Goal: Check status: Check status

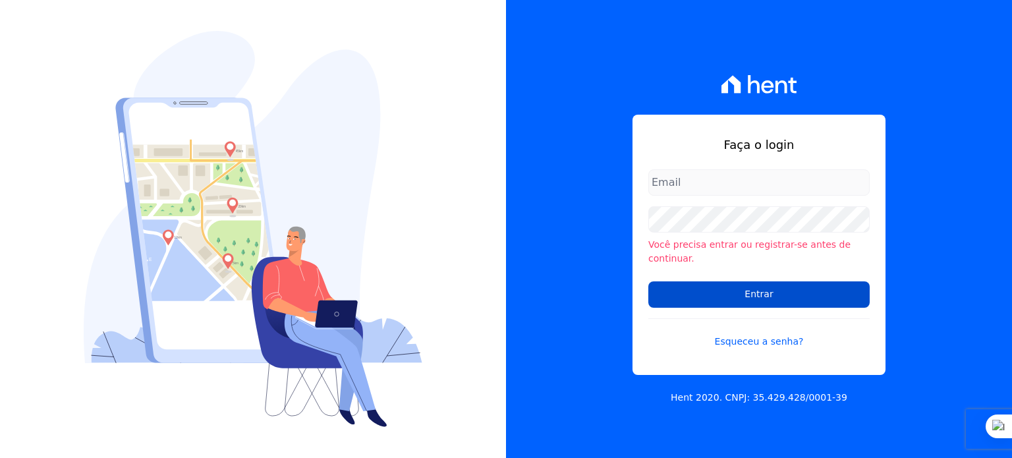
type input "rodrigo.villalva@grupozarin.com.br"
click at [744, 284] on input "Entrar" at bounding box center [758, 294] width 221 height 26
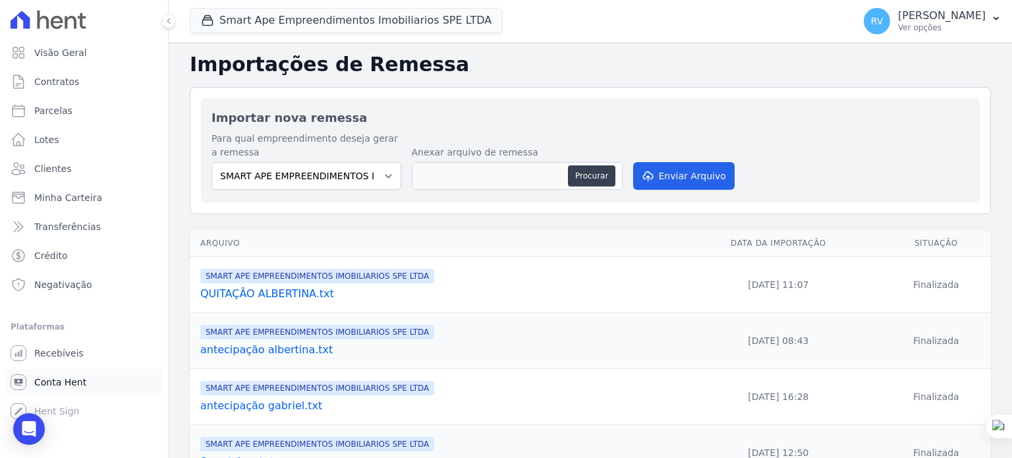
click at [69, 379] on span "Conta Hent" at bounding box center [60, 382] width 52 height 13
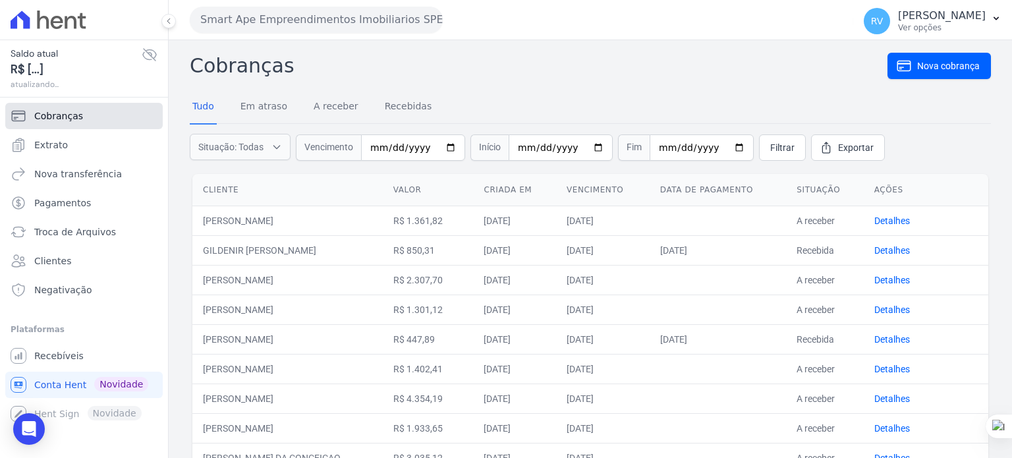
click at [50, 109] on span "Cobranças" at bounding box center [58, 115] width 49 height 13
click at [58, 149] on span "Extrato" at bounding box center [51, 144] width 34 height 13
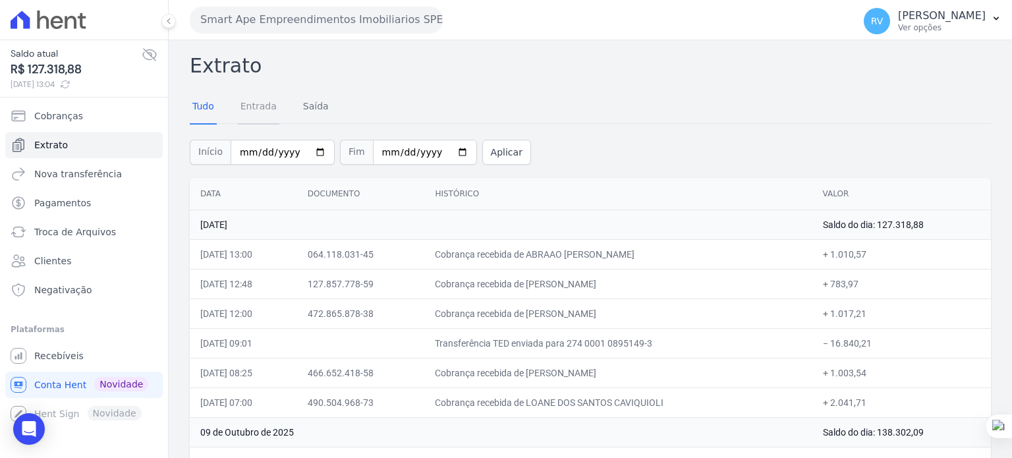
click at [260, 109] on link "Entrada" at bounding box center [259, 107] width 42 height 34
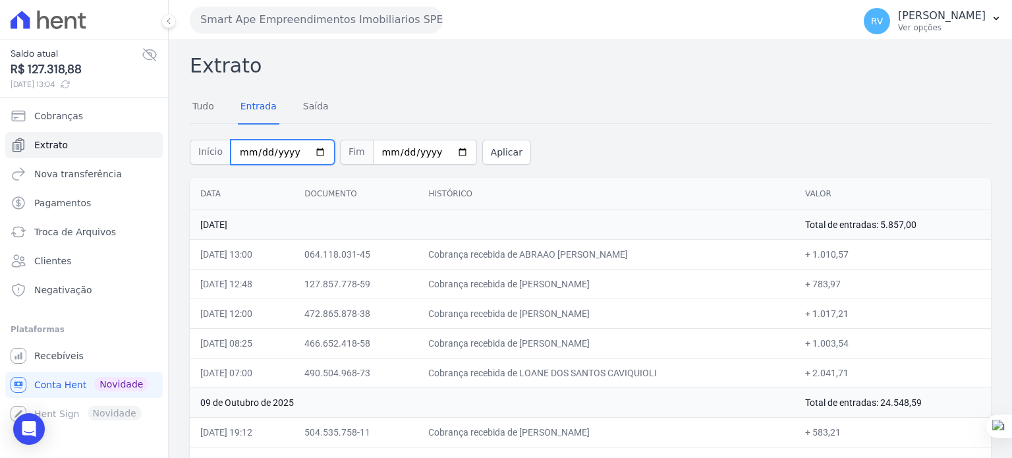
click at [311, 152] on input "2025-10-01" at bounding box center [283, 152] width 104 height 25
type input "[DATE]"
click at [461, 159] on div "Início 2025-10-10 Fim 2025-10-10 Aplicar" at bounding box center [590, 150] width 801 height 55
click at [491, 154] on button "Aplicar" at bounding box center [506, 152] width 49 height 25
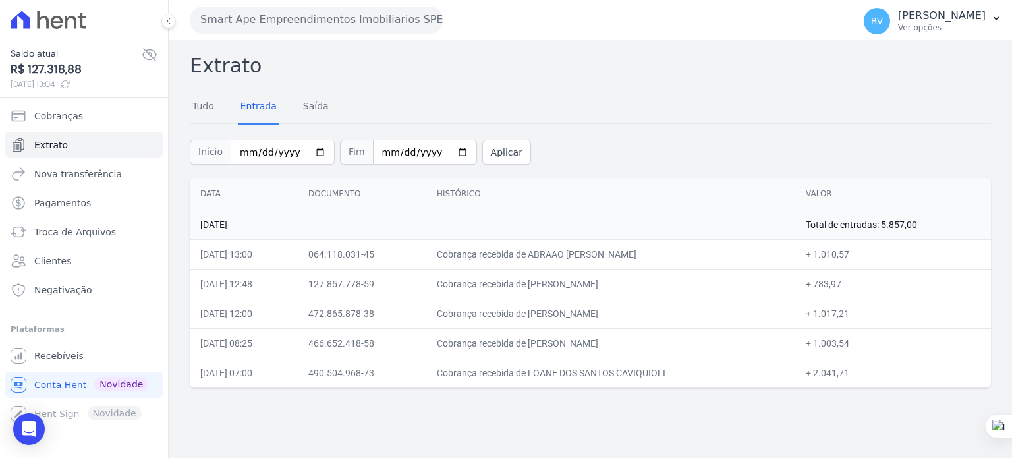
drag, startPoint x: 551, startPoint y: 254, endPoint x: 633, endPoint y: 255, distance: 82.4
click at [633, 255] on td "Cobrança recebida de [PERSON_NAME]" at bounding box center [610, 254] width 369 height 30
copy td "ABRAAO CARLOS B"
click at [555, 257] on td "Cobrança recebida de [PERSON_NAME]" at bounding box center [610, 254] width 369 height 30
drag, startPoint x: 553, startPoint y: 250, endPoint x: 659, endPoint y: 256, distance: 106.3
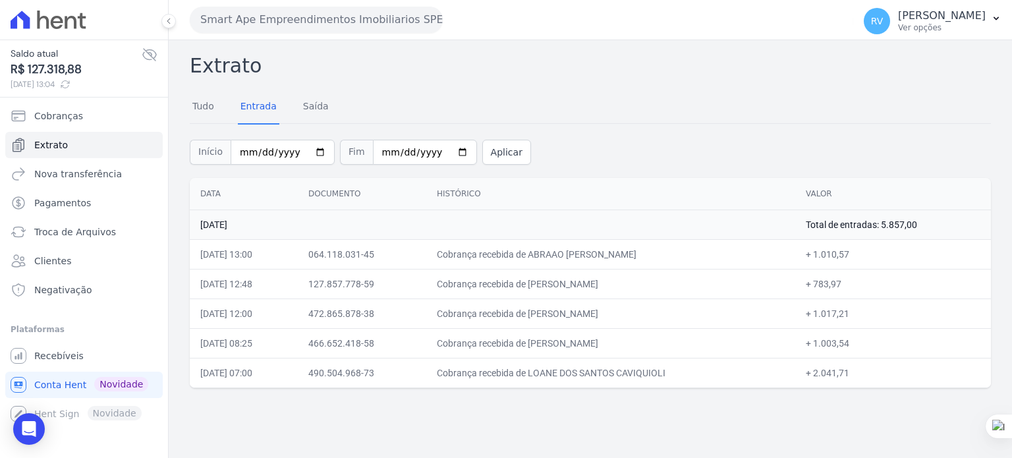
click at [659, 256] on td "Cobrança recebida de ABRAAO [PERSON_NAME]" at bounding box center [610, 254] width 369 height 30
copy td "ABRAAO CARLOS BENTO"
drag, startPoint x: 823, startPoint y: 255, endPoint x: 857, endPoint y: 253, distance: 33.7
click at [857, 253] on td "+ 1.010,57" at bounding box center [893, 254] width 196 height 30
copy td "1.010,57"
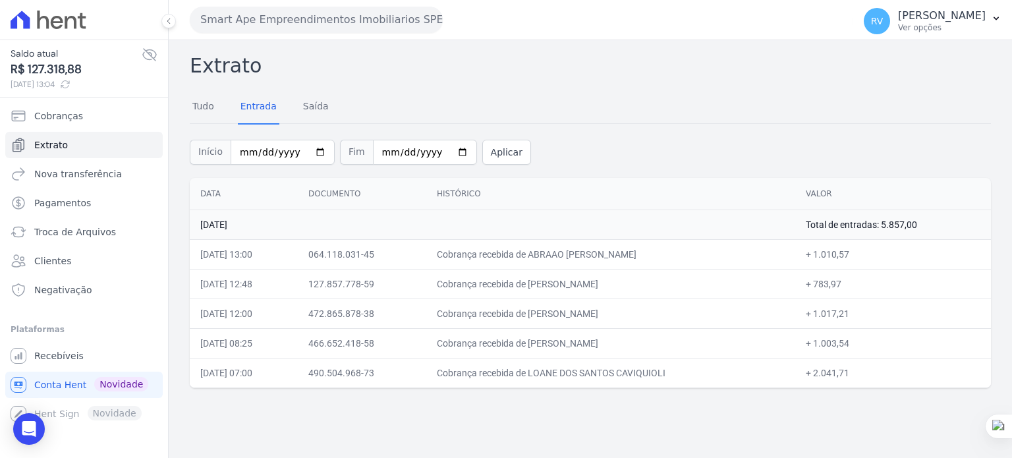
click at [840, 256] on td "+ 1.010,57" at bounding box center [893, 254] width 196 height 30
drag, startPoint x: 822, startPoint y: 254, endPoint x: 859, endPoint y: 252, distance: 37.6
click at [859, 252] on td "+ 1.010,57" at bounding box center [893, 254] width 196 height 30
copy td "1.010,57"
click at [498, 156] on button "Aplicar" at bounding box center [506, 152] width 49 height 25
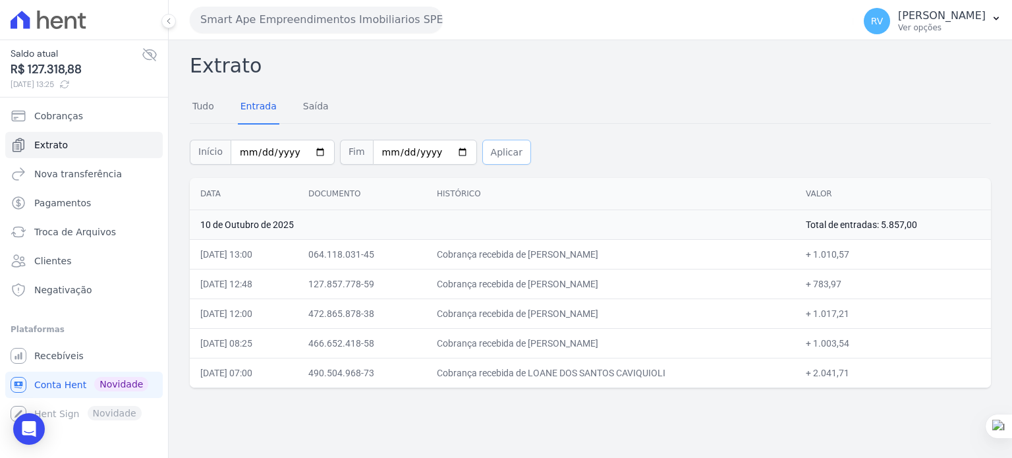
click at [482, 147] on button "Aplicar" at bounding box center [506, 152] width 49 height 25
drag, startPoint x: 477, startPoint y: 149, endPoint x: 504, endPoint y: 160, distance: 29.2
click at [482, 148] on button "Aplicar" at bounding box center [506, 152] width 49 height 25
drag, startPoint x: 569, startPoint y: 328, endPoint x: 724, endPoint y: 387, distance: 165.4
click at [724, 387] on div "Data Documento Histórico Valor [DATE] Total de entradas: 5.857,00 [DATE] 13:00 …" at bounding box center [590, 283] width 843 height 221
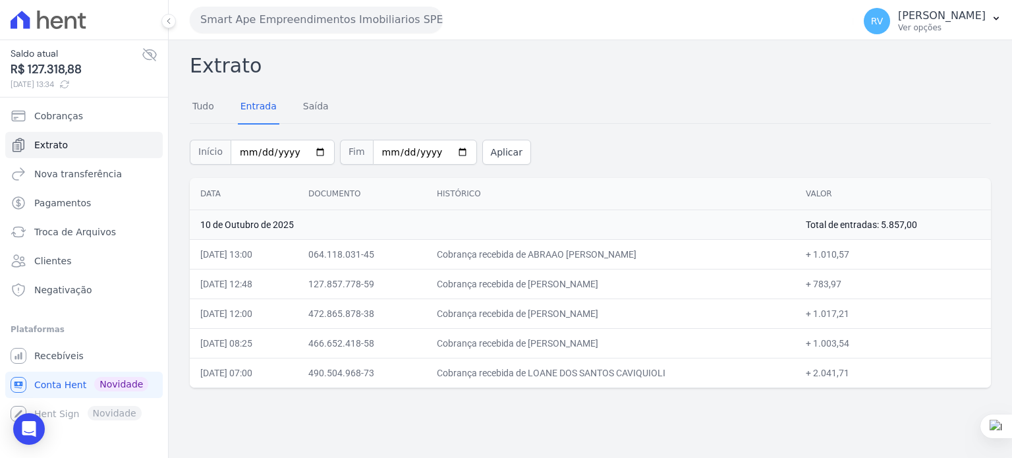
click at [633, 394] on div "Extrato Tudo Entrada [GEOGRAPHIC_DATA] Início [DATE] Fim [DATE] Aplicar Data Do…" at bounding box center [590, 249] width 843 height 418
click at [482, 155] on button "Aplicar" at bounding box center [506, 152] width 49 height 25
drag, startPoint x: 552, startPoint y: 254, endPoint x: 642, endPoint y: 252, distance: 90.3
click at [642, 252] on td "Cobrança recebida de ABRAAO [PERSON_NAME]" at bounding box center [610, 254] width 369 height 30
drag, startPoint x: 551, startPoint y: 283, endPoint x: 651, endPoint y: 283, distance: 100.2
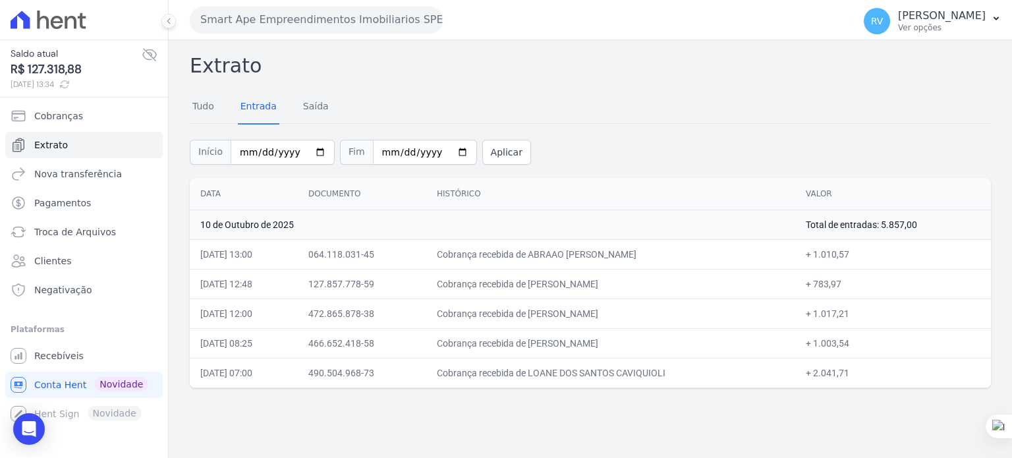
click at [651, 283] on td "Cobrança recebida de [PERSON_NAME]" at bounding box center [610, 284] width 369 height 30
drag, startPoint x: 824, startPoint y: 282, endPoint x: 848, endPoint y: 281, distance: 24.4
click at [848, 281] on td "+ 783,97" at bounding box center [893, 284] width 196 height 30
copy td "783,97"
drag, startPoint x: 552, startPoint y: 313, endPoint x: 649, endPoint y: 314, distance: 96.9
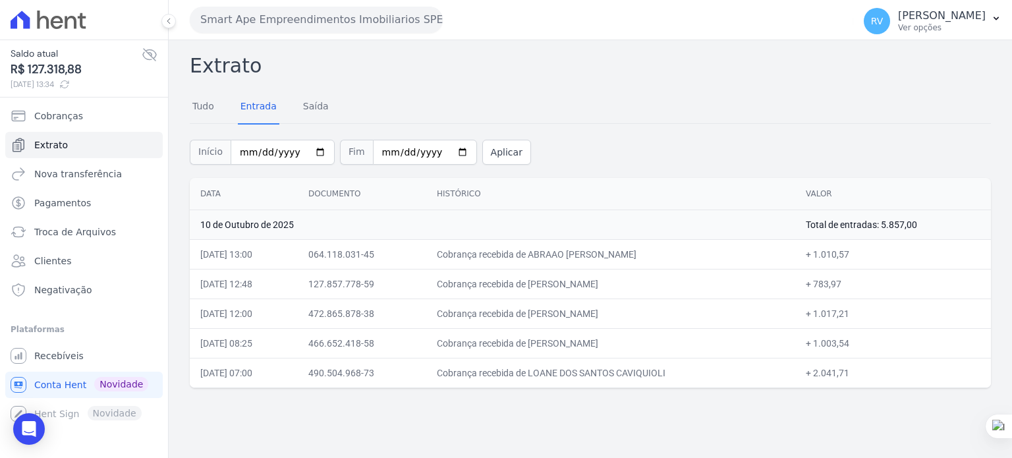
click at [649, 314] on td "Cobrança recebida de [PERSON_NAME]" at bounding box center [610, 314] width 369 height 30
copy td "MARIANA BERTACCO L"
drag, startPoint x: 822, startPoint y: 312, endPoint x: 857, endPoint y: 316, distance: 34.4
click at [857, 316] on td "+ 1.017,21" at bounding box center [893, 314] width 196 height 30
copy td "1.017,21"
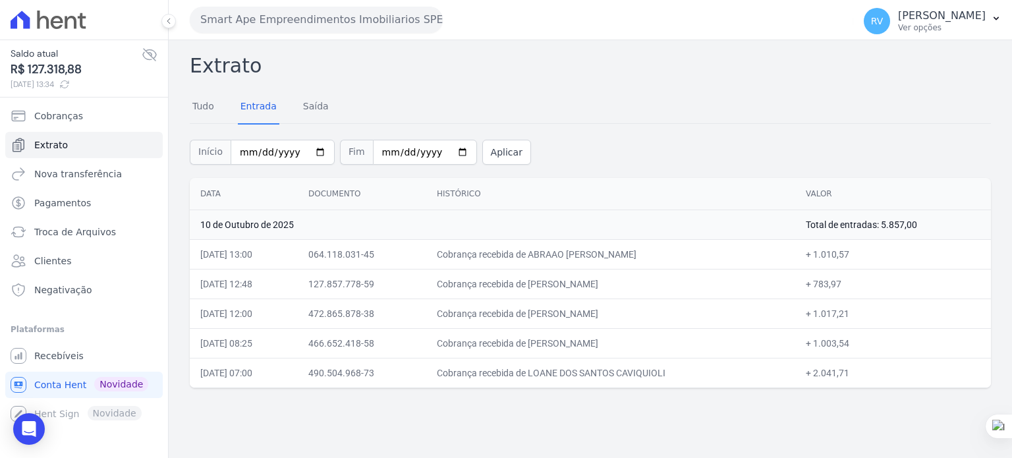
drag, startPoint x: 889, startPoint y: 225, endPoint x: 994, endPoint y: 205, distance: 106.7
click at [925, 229] on td "Total de entradas: 5.857,00" at bounding box center [893, 225] width 196 height 30
click at [493, 156] on button "Aplicar" at bounding box center [506, 152] width 49 height 25
click at [504, 144] on button "Aplicar" at bounding box center [506, 152] width 49 height 25
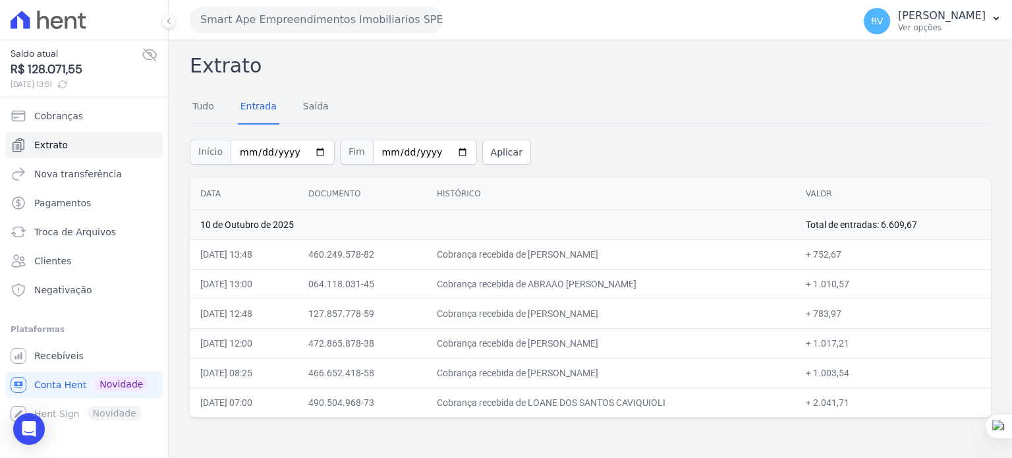
drag, startPoint x: 551, startPoint y: 250, endPoint x: 632, endPoint y: 257, distance: 81.3
click at [632, 257] on td "Cobrança recebida de [PERSON_NAME]" at bounding box center [610, 254] width 369 height 30
copy td "VICTOR LEMOS FAR"
drag, startPoint x: 821, startPoint y: 249, endPoint x: 847, endPoint y: 254, distance: 26.2
click at [847, 254] on td "+ 752,67" at bounding box center [893, 254] width 196 height 30
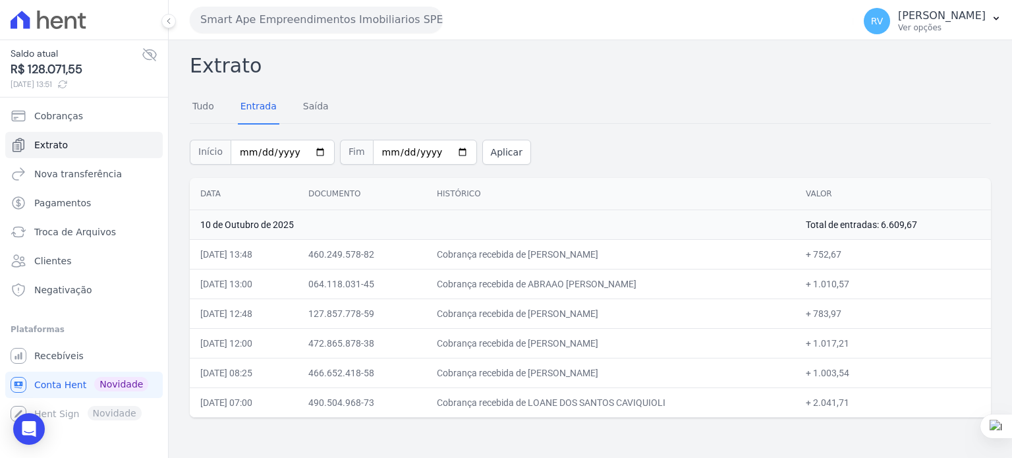
copy td "752,67"
click at [482, 151] on button "Aplicar" at bounding box center [506, 152] width 49 height 25
drag, startPoint x: 556, startPoint y: 313, endPoint x: 851, endPoint y: 313, distance: 294.6
click at [851, 313] on tr "[DATE] 12:48 127.857.778-59 Cobrança recebida de [PERSON_NAME] + 783,97" at bounding box center [590, 314] width 801 height 30
click at [498, 147] on button "Aplicar" at bounding box center [506, 152] width 49 height 25
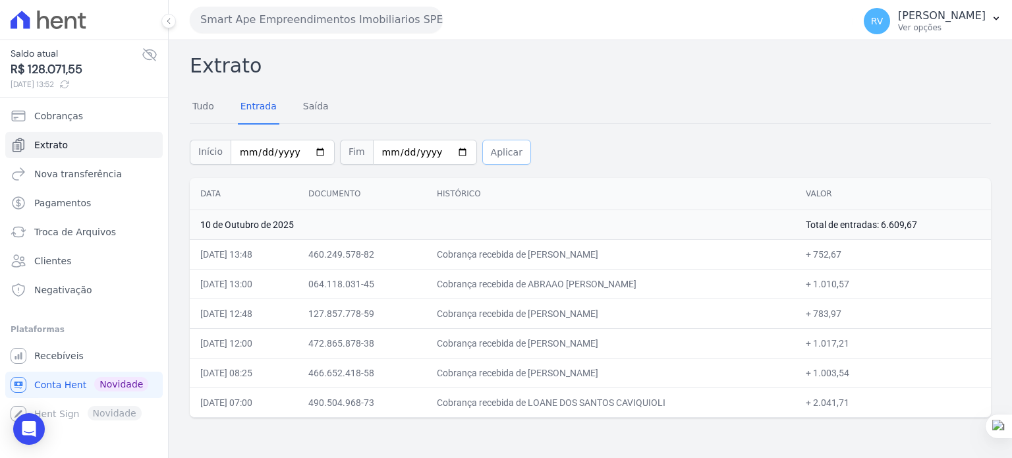
click at [482, 152] on button "Aplicar" at bounding box center [506, 152] width 49 height 25
click at [475, 165] on div "Início [DATE] Fim [DATE] Aplicar" at bounding box center [590, 150] width 801 height 55
click at [482, 157] on button "Aplicar" at bounding box center [506, 152] width 49 height 25
click at [483, 161] on button "Aplicar" at bounding box center [506, 152] width 49 height 25
click at [496, 144] on button "Aplicar" at bounding box center [506, 152] width 49 height 25
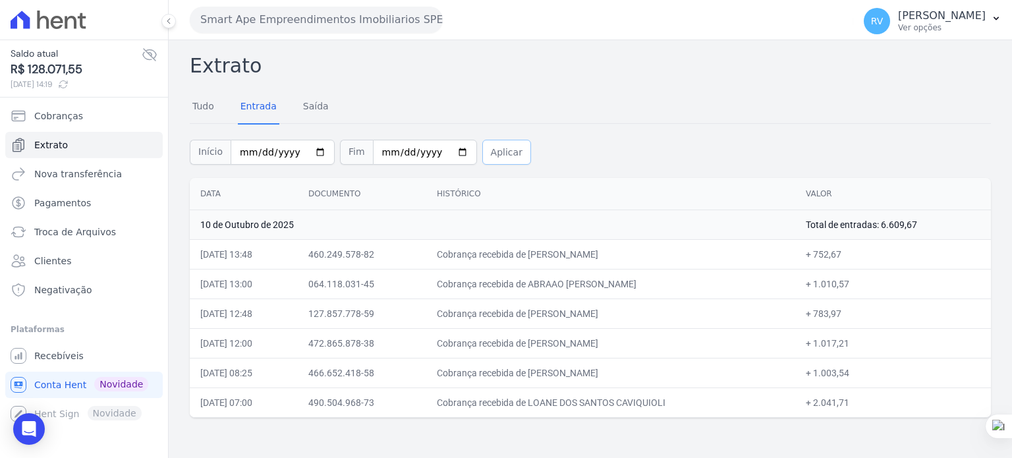
click at [503, 149] on button "Aplicar" at bounding box center [506, 152] width 49 height 25
